Goal: Task Accomplishment & Management: Manage account settings

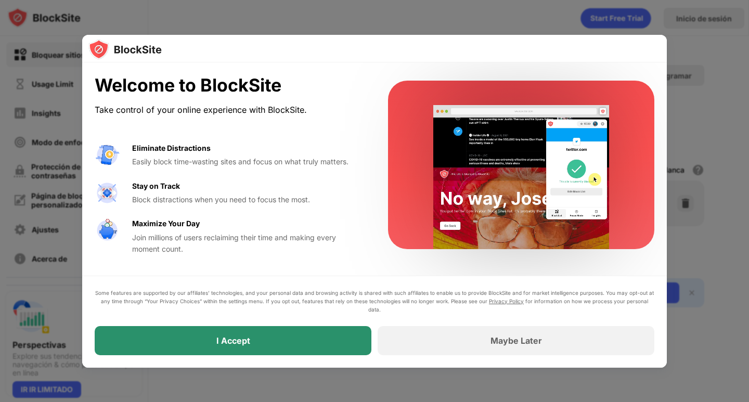
click at [264, 338] on div "I Accept" at bounding box center [233, 340] width 277 height 29
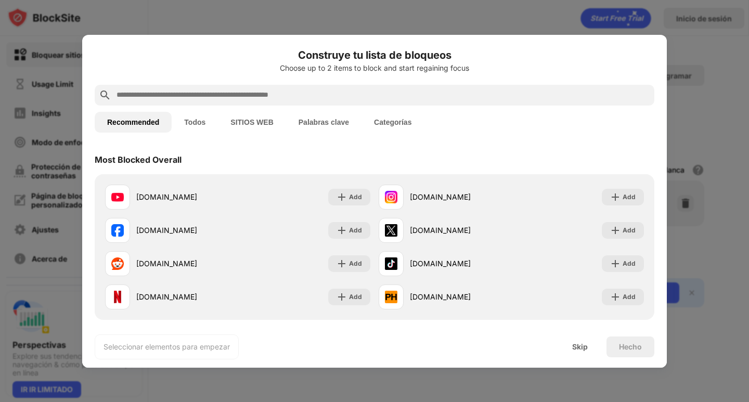
click at [269, 99] on input "text" at bounding box center [382, 95] width 534 height 12
click at [324, 94] on input "text" at bounding box center [382, 95] width 534 height 12
paste input "**********"
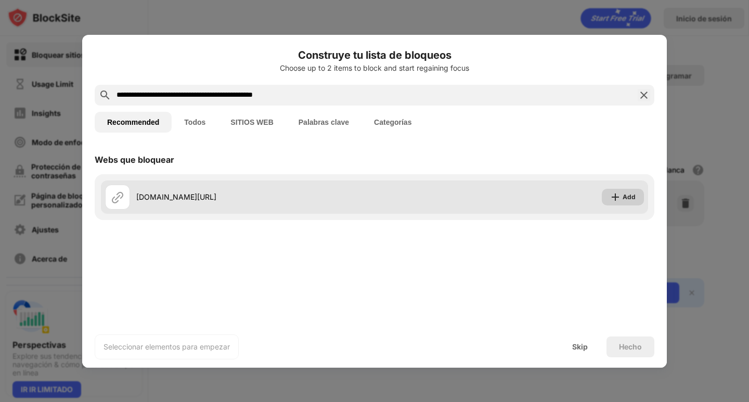
type input "**********"
click at [622, 202] on div "Add" at bounding box center [623, 197] width 42 height 17
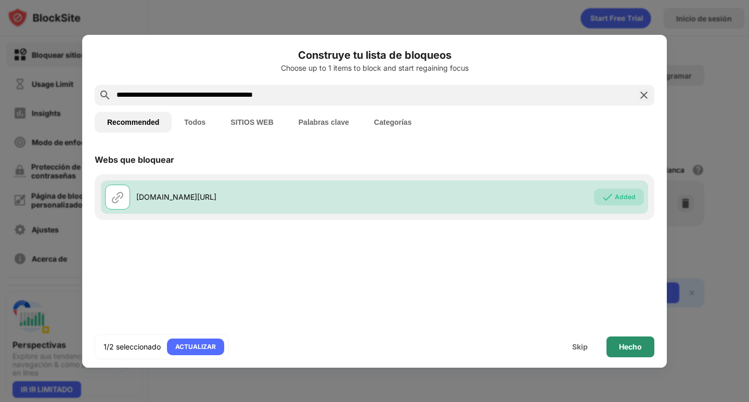
click at [642, 351] on div "Hecho" at bounding box center [630, 346] width 48 height 21
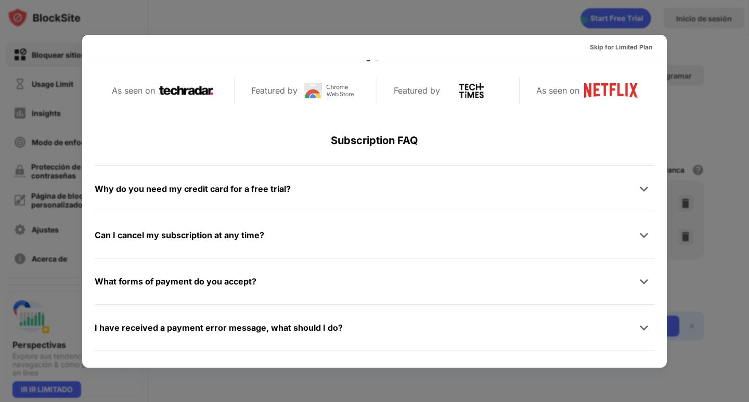
scroll to position [507, 0]
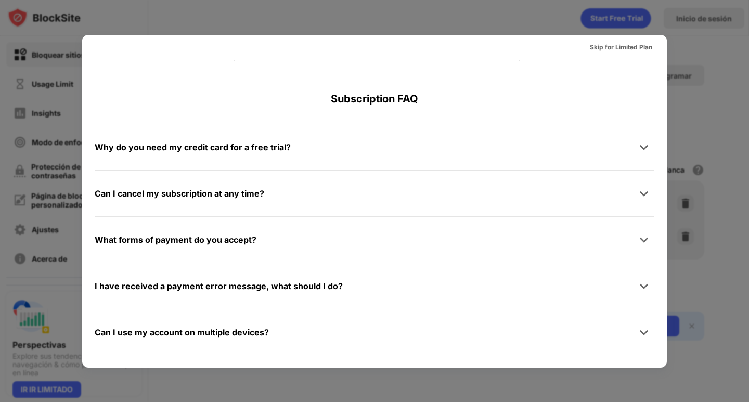
click at [471, 138] on div "Why do you need my credit card for a free trial?" at bounding box center [374, 147] width 559 height 21
click at [701, 62] on div at bounding box center [374, 201] width 749 height 402
click at [634, 47] on div "Skip for Limited Plan" at bounding box center [621, 47] width 62 height 10
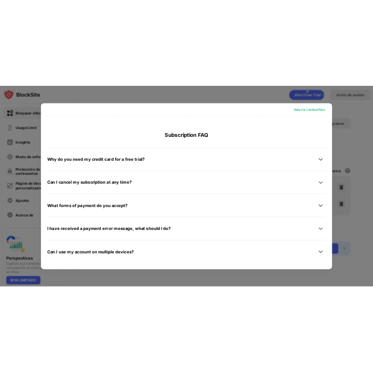
scroll to position [0, 0]
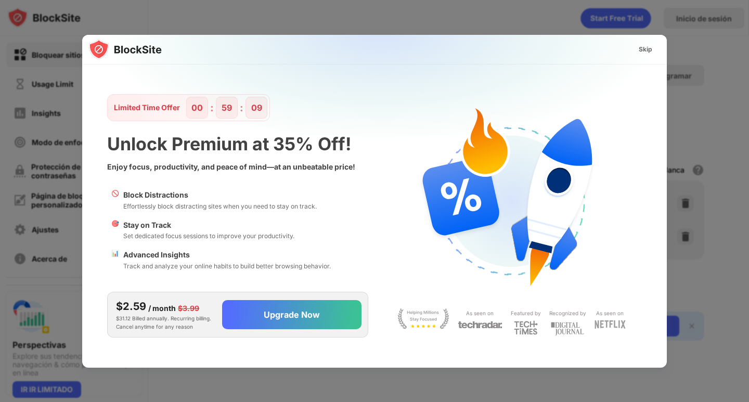
click at [635, 49] on div "Skip" at bounding box center [645, 49] width 30 height 17
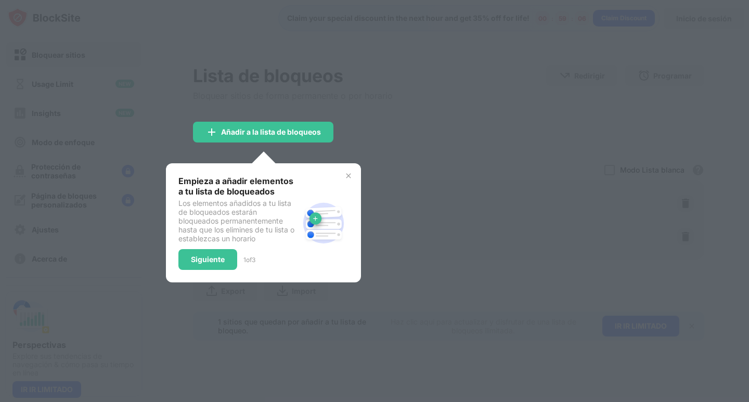
click at [352, 173] on img at bounding box center [348, 176] width 8 height 8
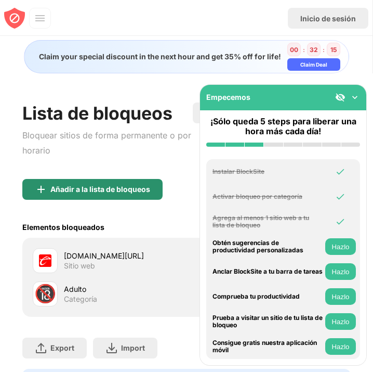
click at [102, 182] on div "Añadir a la lista de bloqueos" at bounding box center [92, 189] width 140 height 21
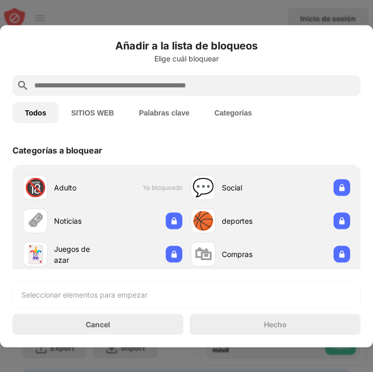
click at [146, 90] on input "text" at bounding box center [194, 85] width 323 height 12
paste input "**********"
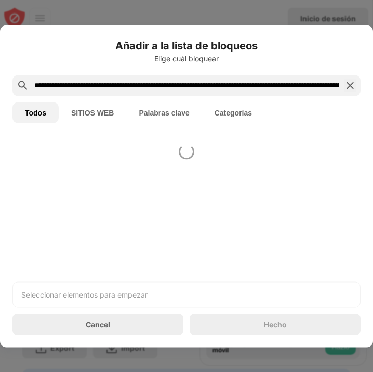
scroll to position [0, 350]
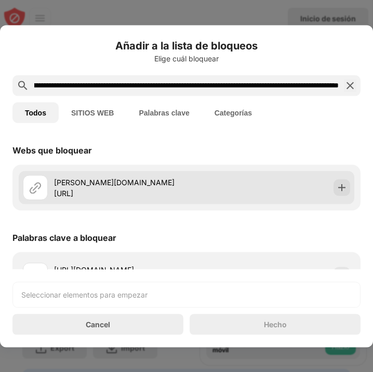
type input "**********"
click at [182, 189] on div "[PERSON_NAME][DOMAIN_NAME][URL]" at bounding box center [120, 187] width 133 height 22
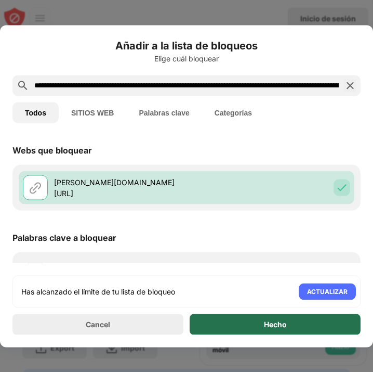
click at [319, 324] on div "Hecho" at bounding box center [275, 324] width 171 height 21
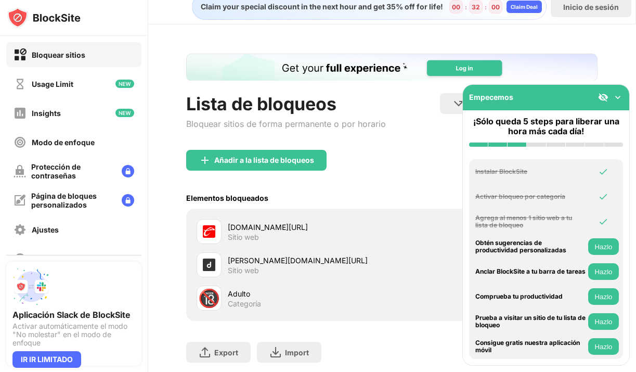
scroll to position [27, 0]
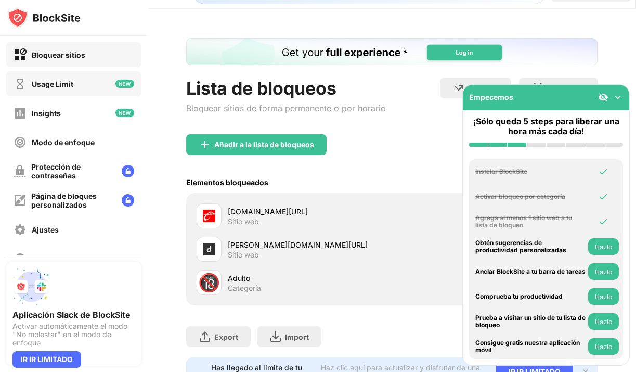
click at [93, 93] on div "Usage Limit" at bounding box center [73, 83] width 135 height 25
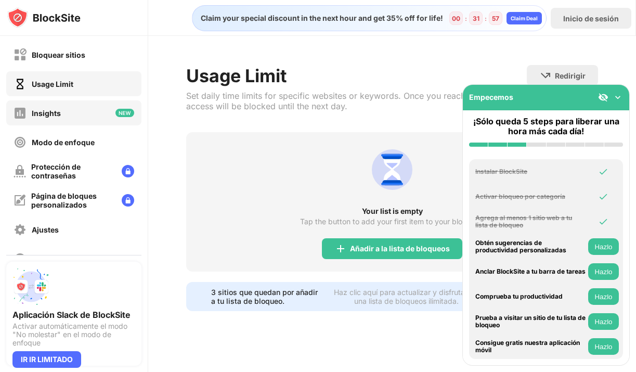
click at [71, 114] on div "Insights" at bounding box center [73, 112] width 135 height 25
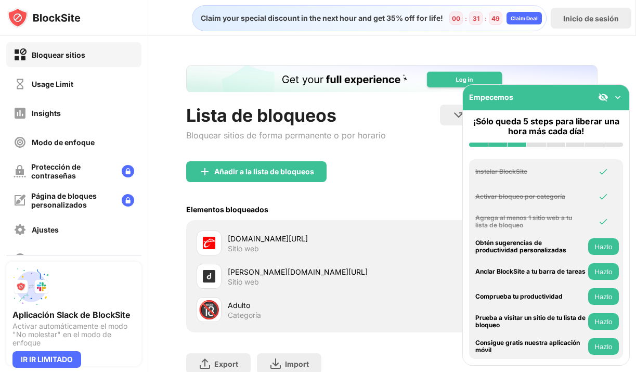
click at [211, 18] on div "Claim your special discount in the next hour and get 35% off for life!" at bounding box center [318, 18] width 249 height 9
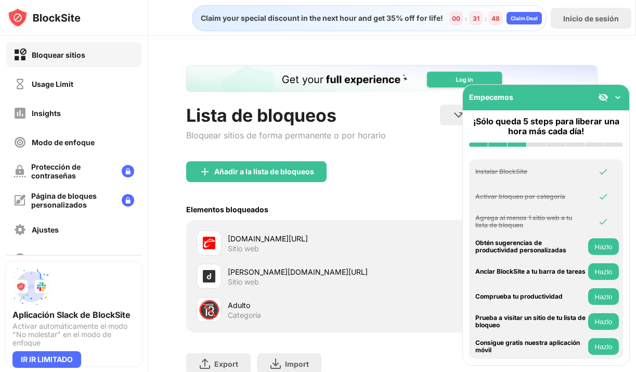
click at [211, 18] on div "Claim your special discount in the next hour and get 35% off for life!" at bounding box center [318, 18] width 249 height 9
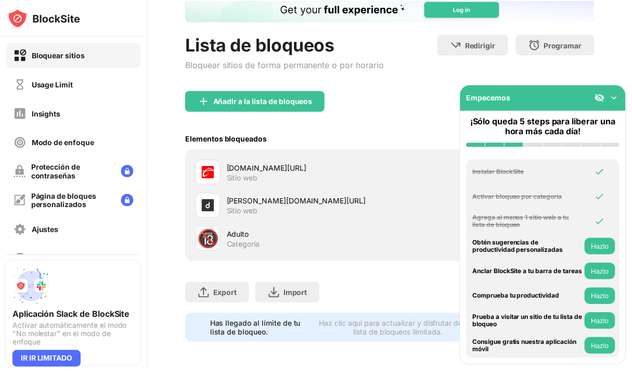
scroll to position [79, 0]
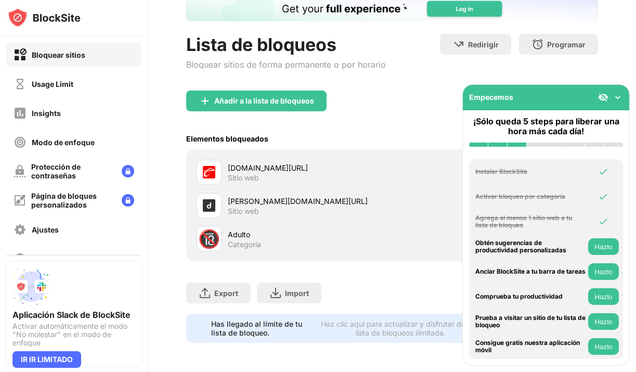
drag, startPoint x: 624, startPoint y: 129, endPoint x: 623, endPoint y: 172, distance: 42.7
click at [623, 172] on div "Empecemos ¡Sólo queda 5 steps para liberar una hora más cada día! Instalar Bloc…" at bounding box center [545, 224] width 167 height 281
click at [373, 321] on div "Haz clic aquí para actualizar y disfrutar de una lista de bloqueos ilimitada." at bounding box center [401, 328] width 166 height 18
click at [253, 231] on div "Adulto" at bounding box center [310, 234] width 164 height 11
click at [198, 230] on div "🔞" at bounding box center [209, 238] width 22 height 21
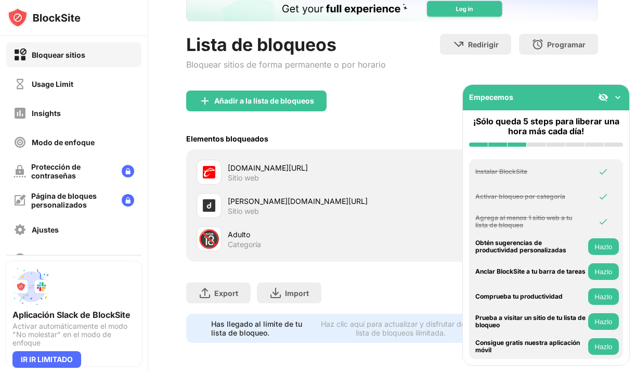
click at [617, 97] on img at bounding box center [617, 97] width 10 height 10
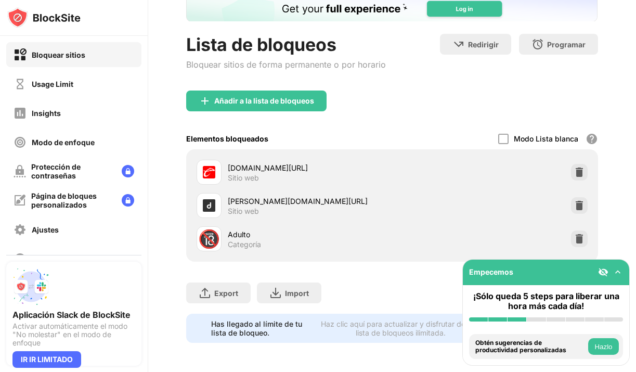
drag, startPoint x: 548, startPoint y: 277, endPoint x: 494, endPoint y: 248, distance: 61.4
click at [494, 248] on div "Bloquear sitios Usage Limit Insights Modo de enfoque Protección de contraseñas …" at bounding box center [318, 186] width 636 height 372
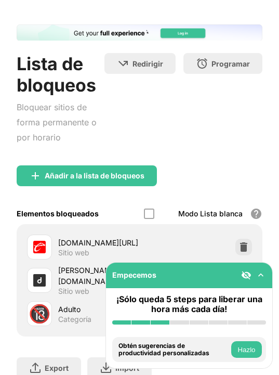
scroll to position [115, 0]
